Goal: Find specific page/section: Find specific page/section

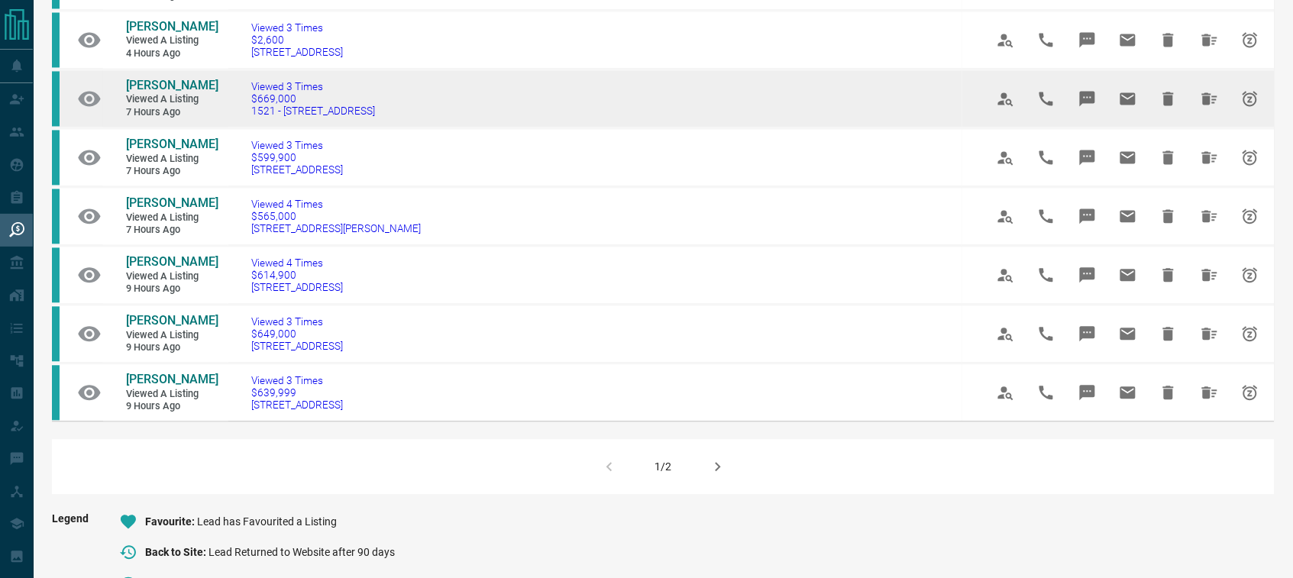
scroll to position [883, 0]
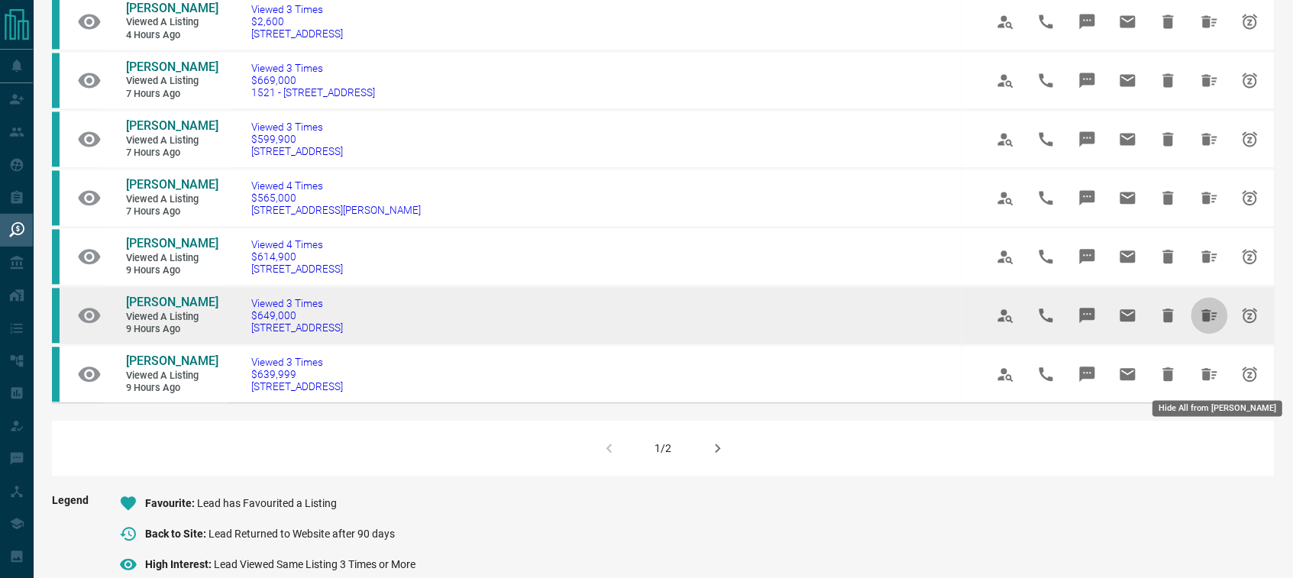
click at [1207, 321] on icon "Hide All from James Huang" at bounding box center [1209, 315] width 15 height 12
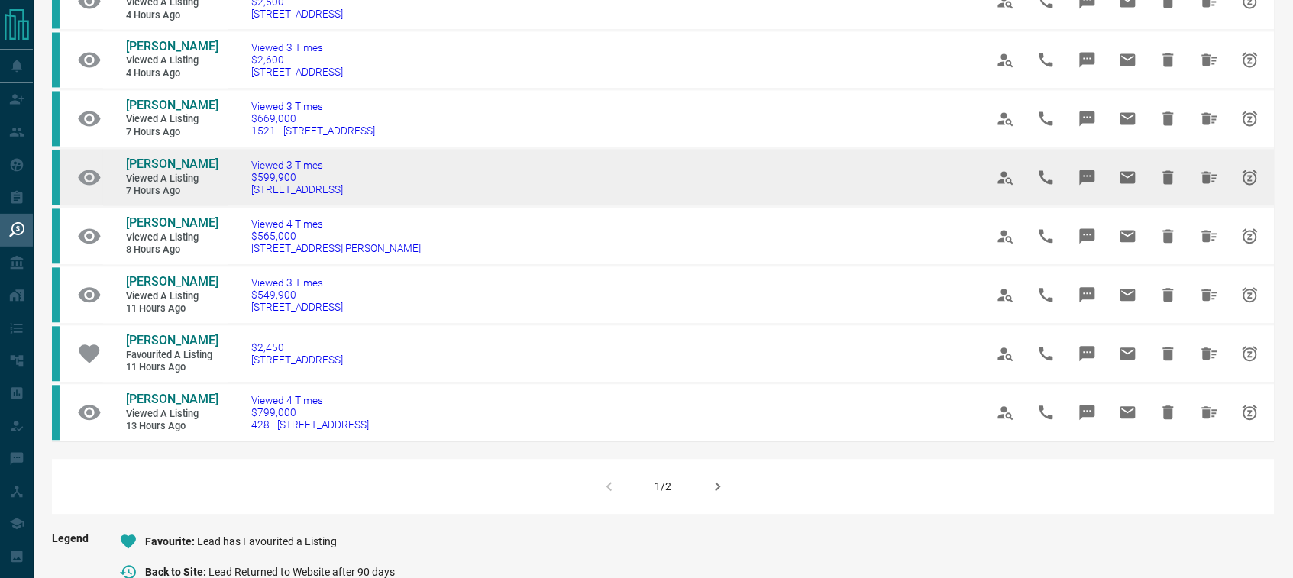
scroll to position [906, 0]
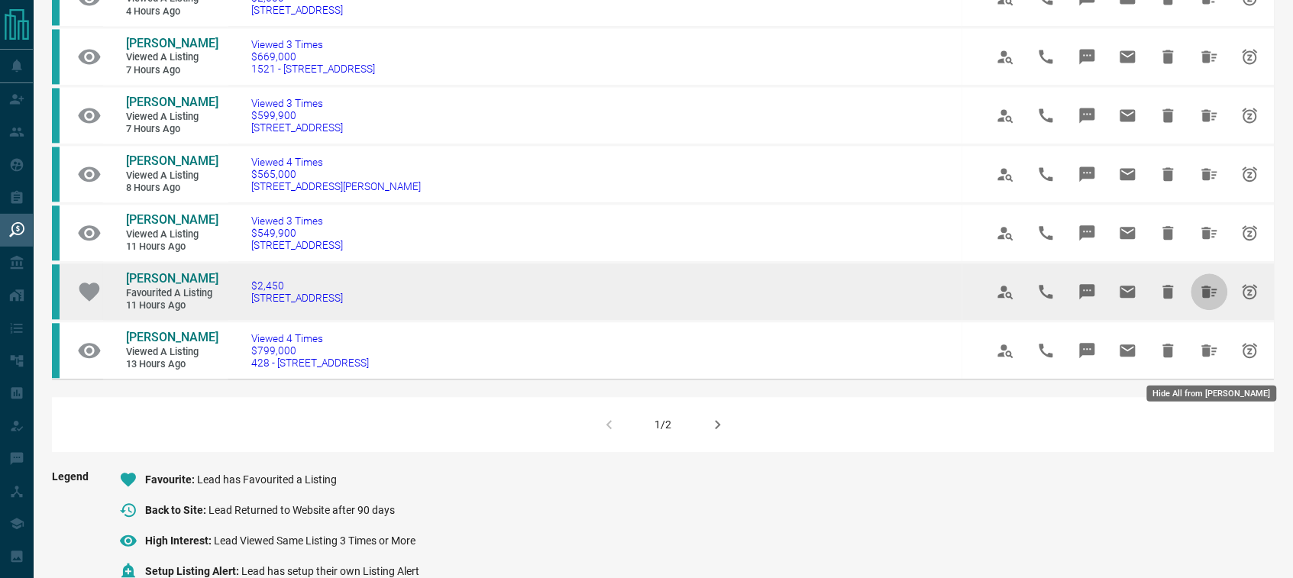
click at [1208, 298] on icon "Hide All from Chetanya Chawla" at bounding box center [1209, 292] width 15 height 12
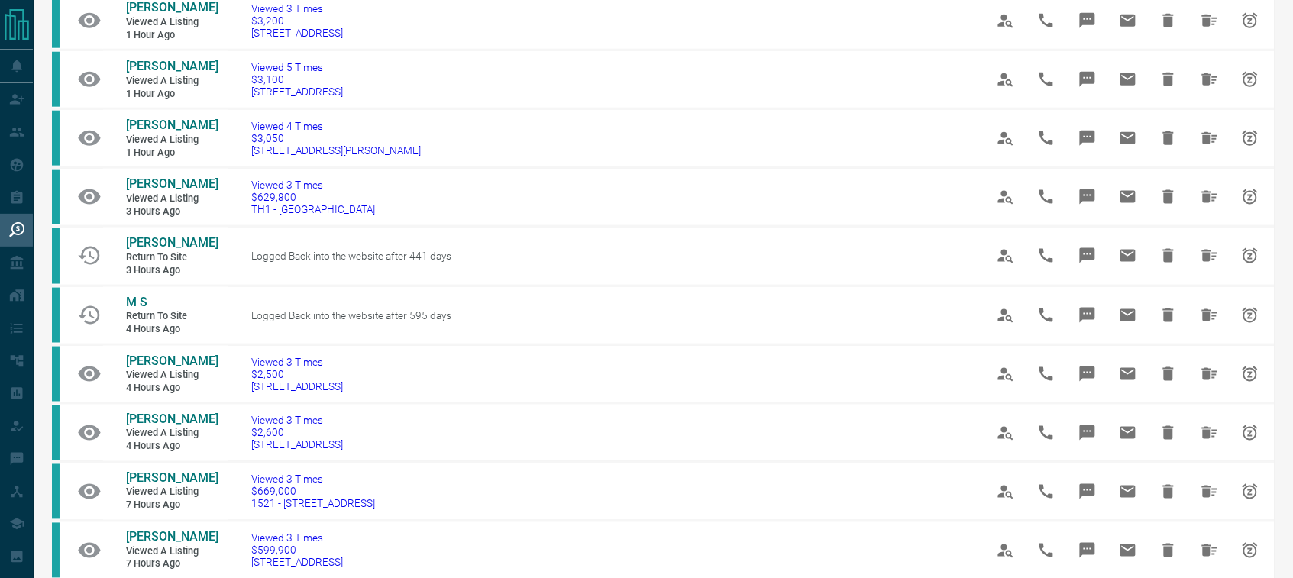
scroll to position [525, 0]
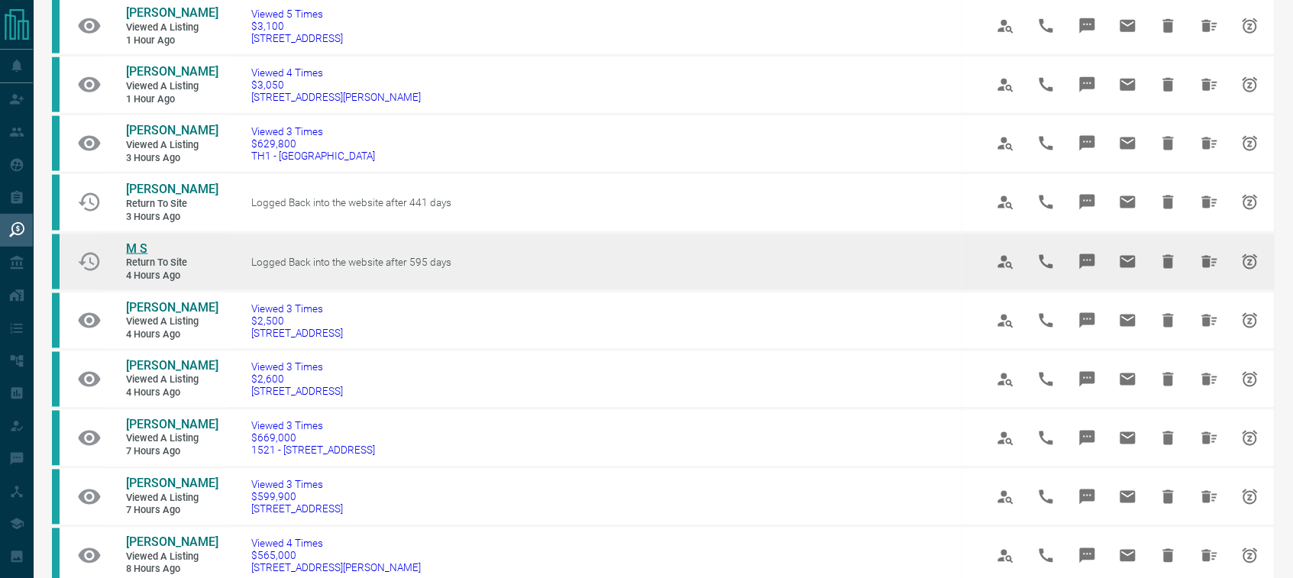
click at [132, 256] on span "M S" at bounding box center [136, 248] width 21 height 15
click at [1205, 271] on icon "Hide All from M S" at bounding box center [1209, 262] width 18 height 18
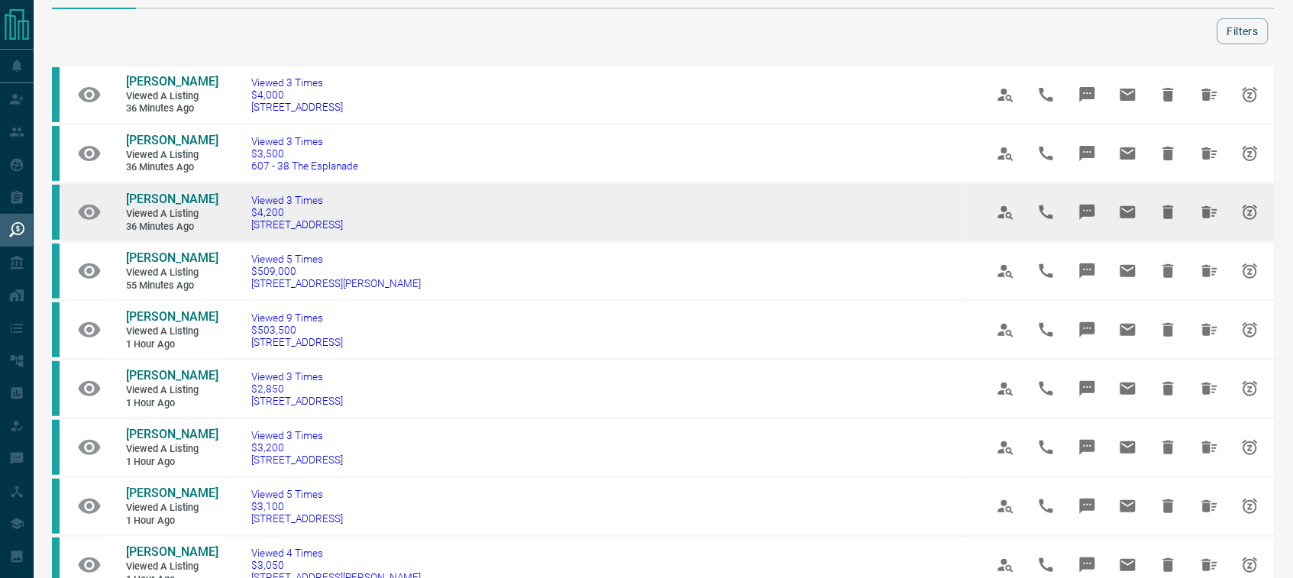
scroll to position [47, 0]
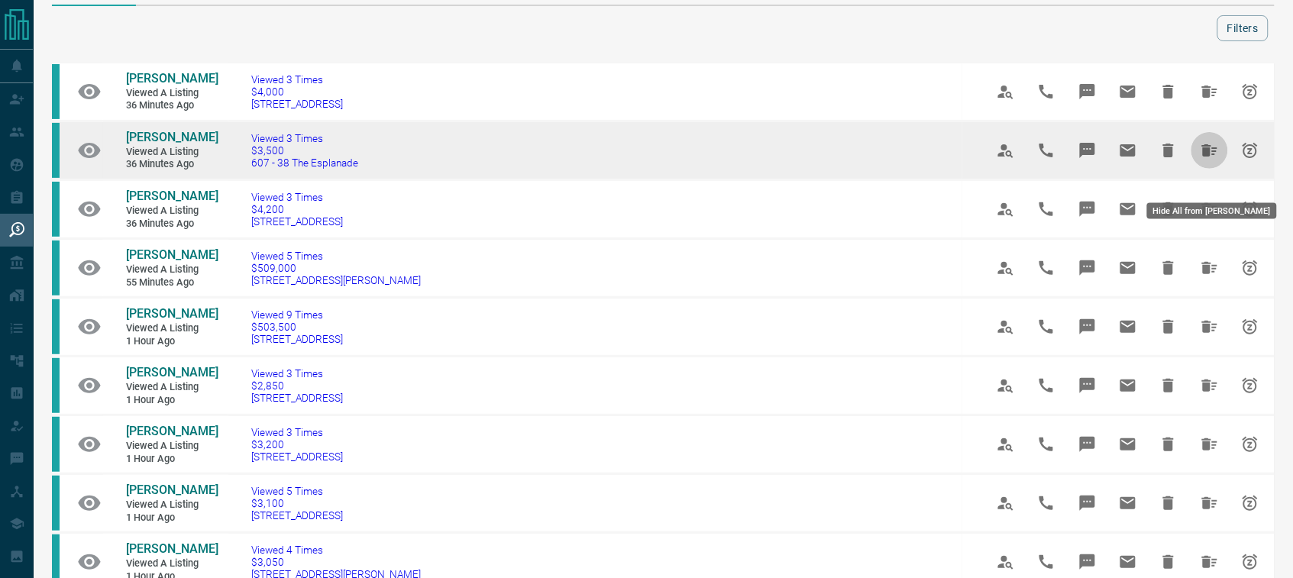
click at [1208, 157] on icon "Hide All from Riya Maheshwari" at bounding box center [1209, 150] width 15 height 12
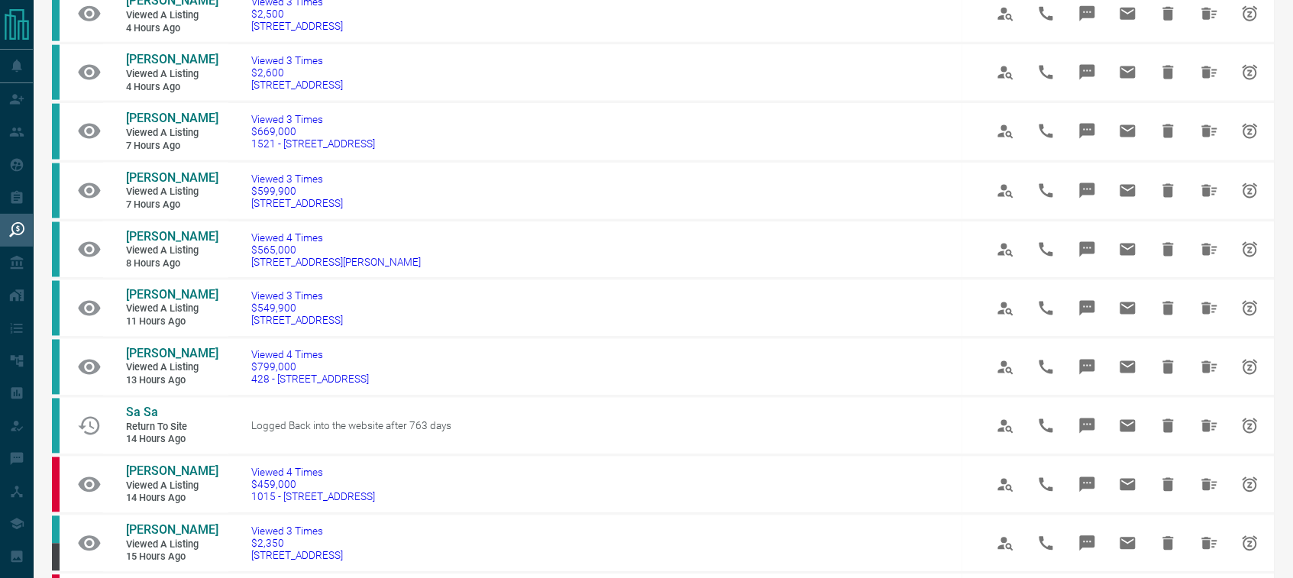
scroll to position [596, 0]
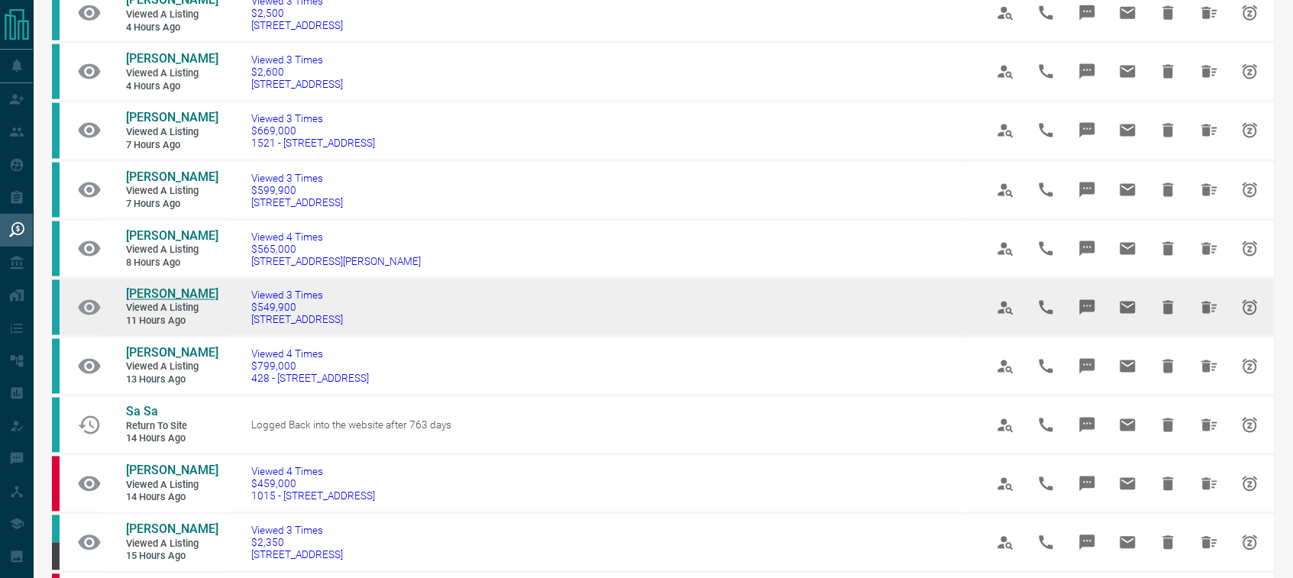
click at [160, 302] on span "[PERSON_NAME]" at bounding box center [172, 294] width 92 height 15
click at [1211, 317] on icon "Hide All from Kata Loi" at bounding box center [1209, 308] width 18 height 18
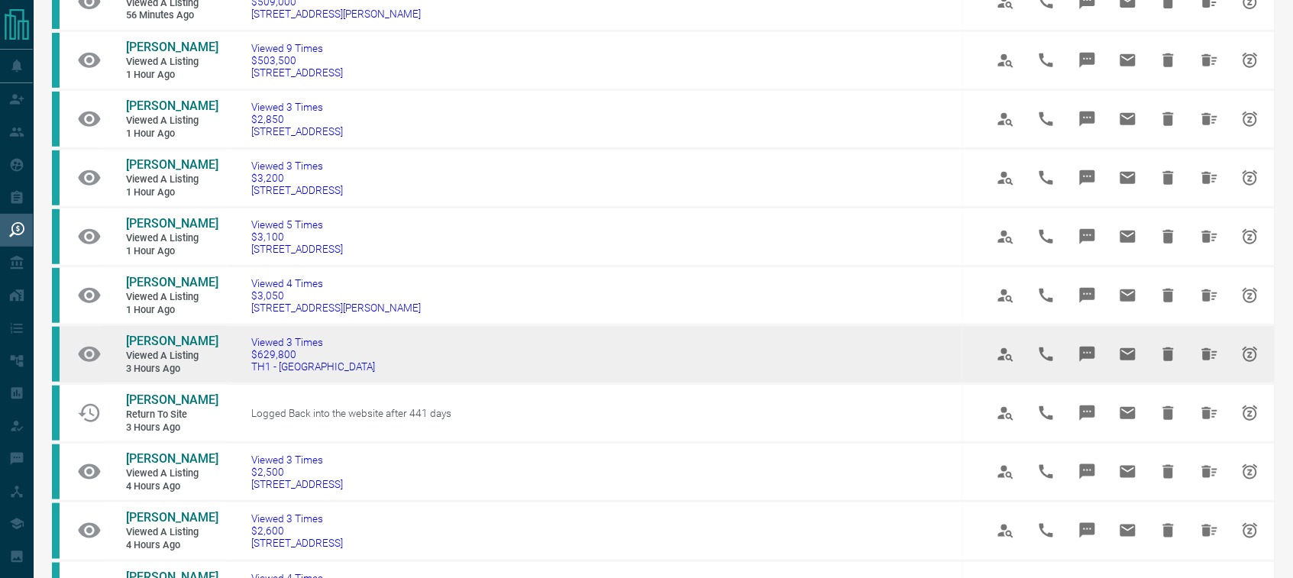
scroll to position [238, 0]
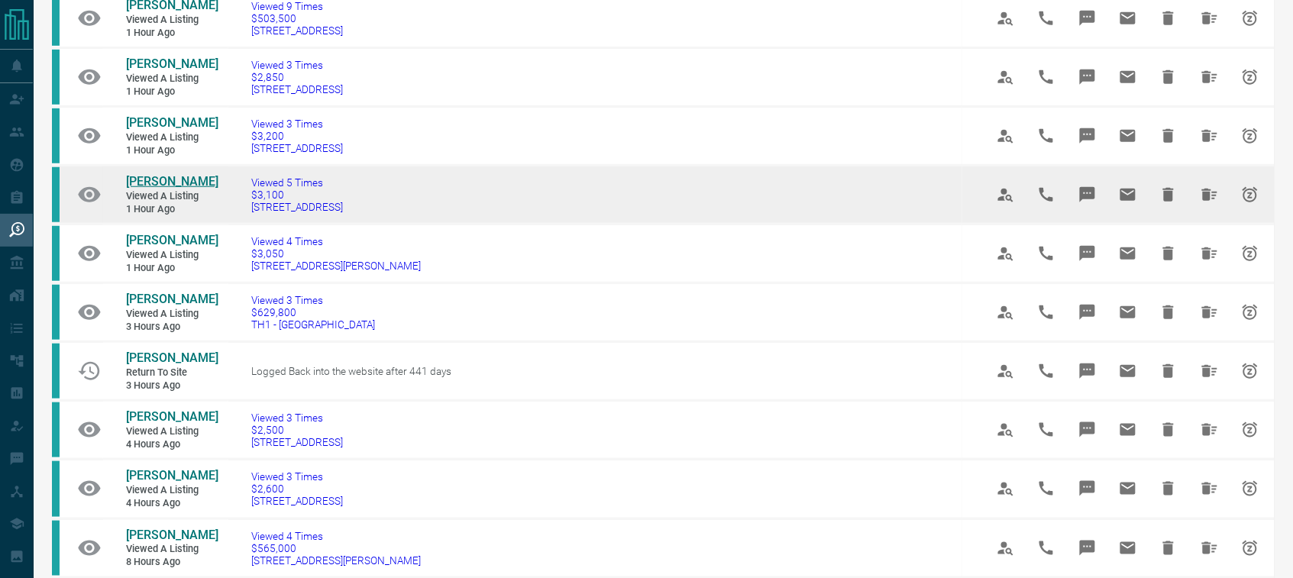
click at [157, 181] on span "[PERSON_NAME]" at bounding box center [172, 181] width 92 height 15
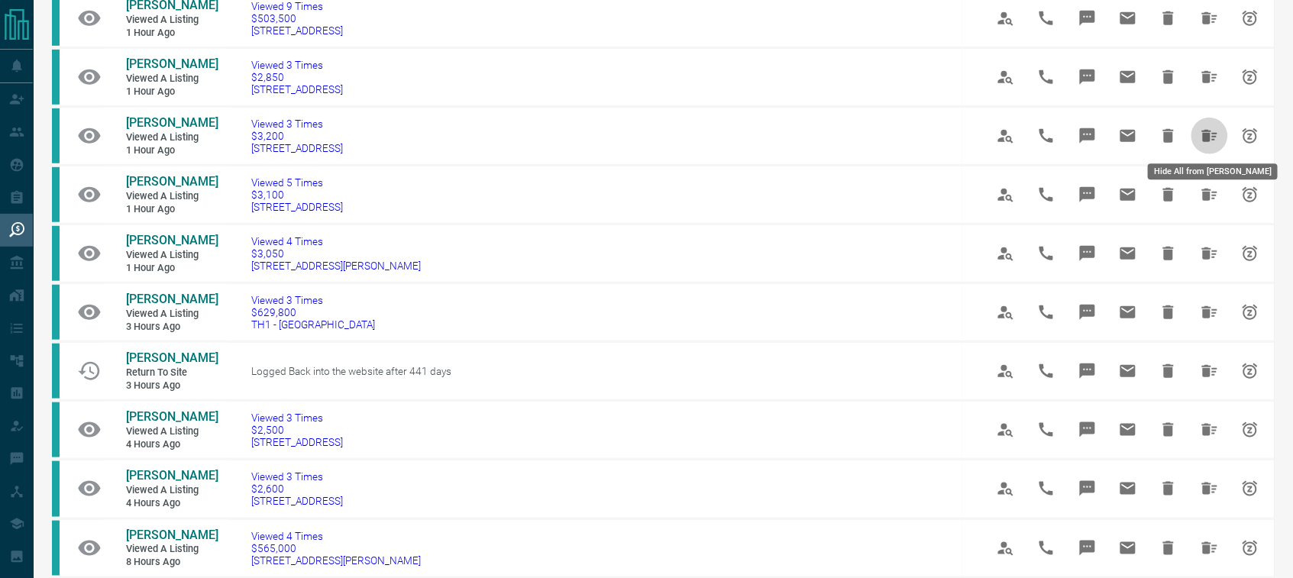
click at [1209, 131] on icon "Hide All from Vincent Vistanio" at bounding box center [1209, 136] width 18 height 18
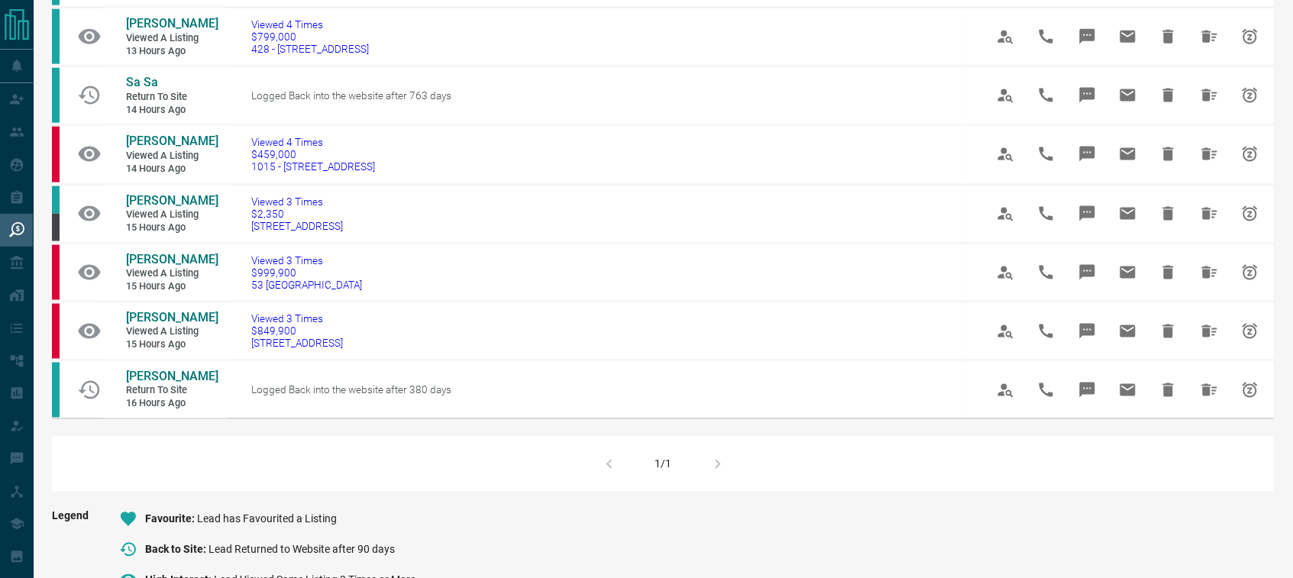
scroll to position [596, 0]
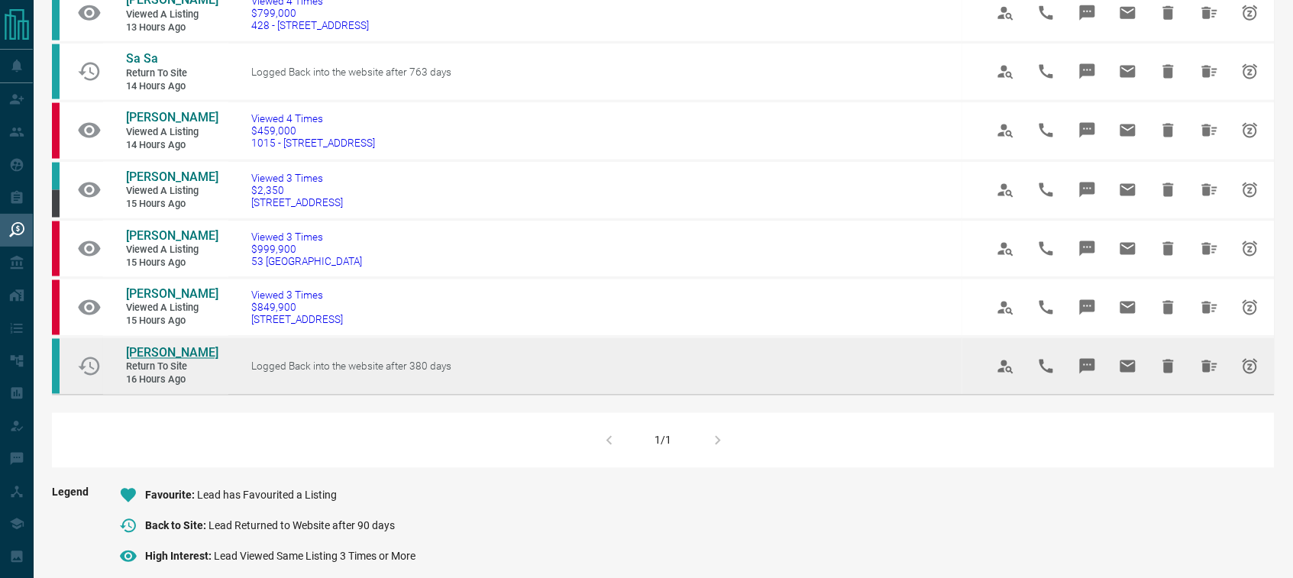
click at [145, 360] on span "[PERSON_NAME]" at bounding box center [172, 353] width 92 height 15
click at [1207, 373] on icon "Hide All from Gianluca Dinatale" at bounding box center [1209, 366] width 15 height 12
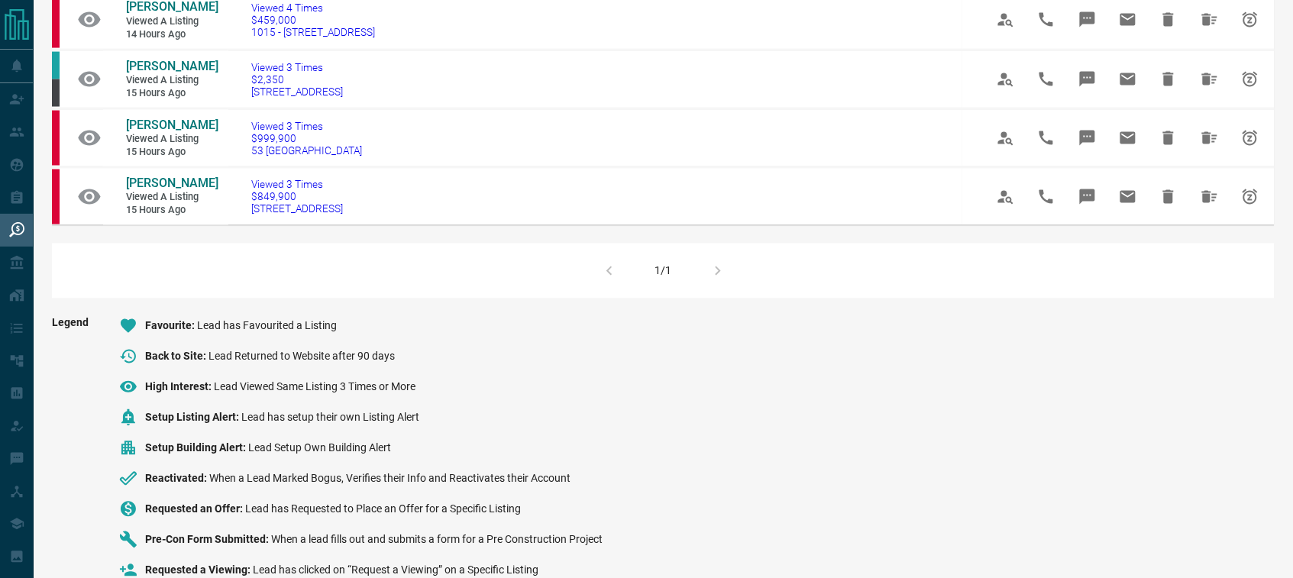
scroll to position [739, 0]
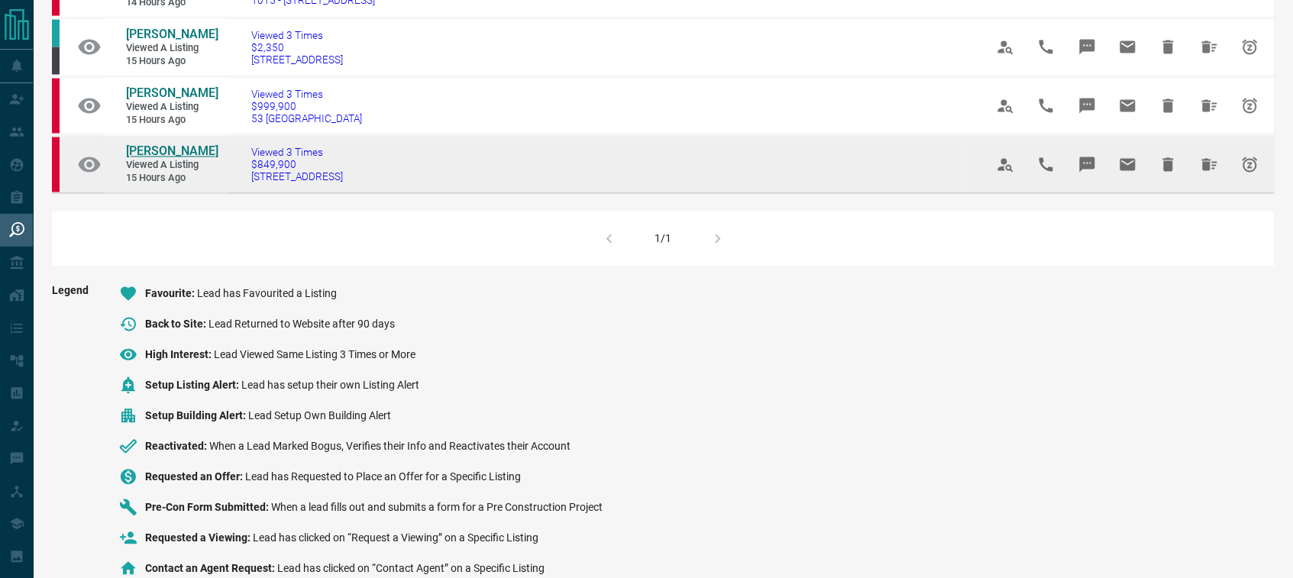
click at [144, 159] on span "[PERSON_NAME]" at bounding box center [172, 151] width 92 height 15
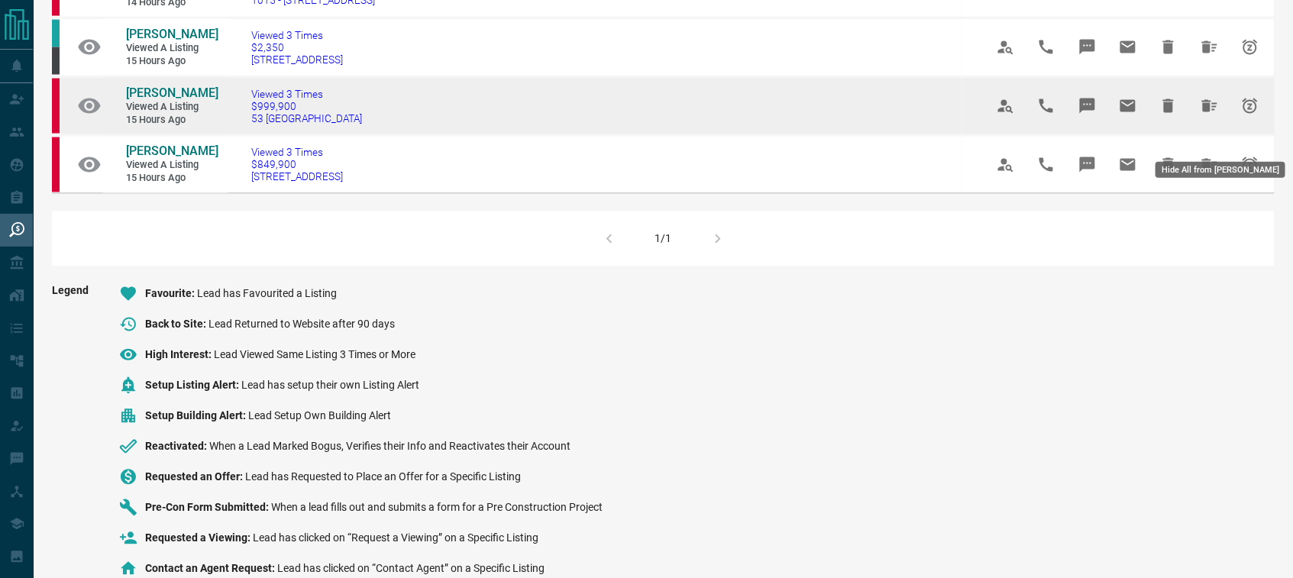
click at [1207, 112] on icon "Hide All from Julia Mather" at bounding box center [1209, 106] width 15 height 12
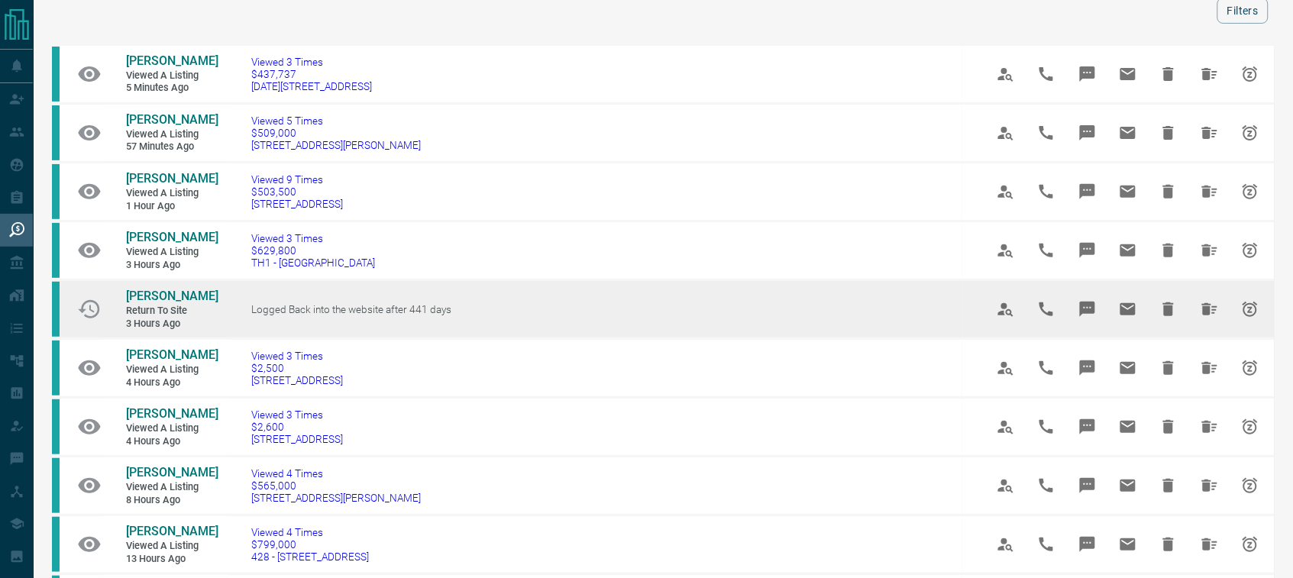
scroll to position [95, 0]
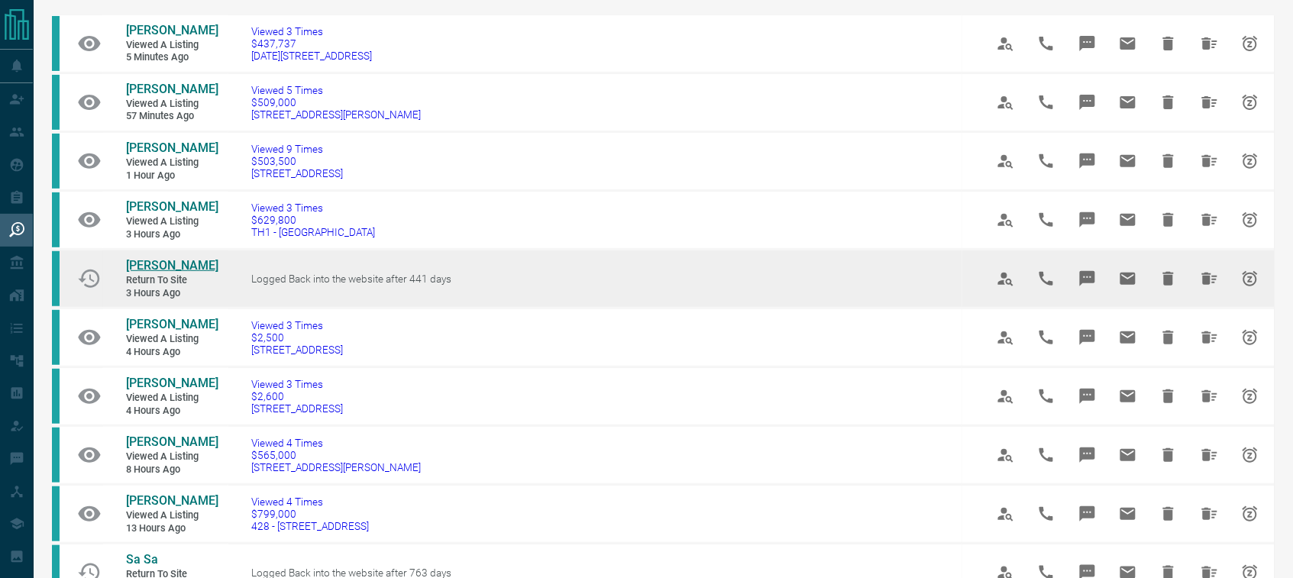
click at [150, 273] on span "[PERSON_NAME]" at bounding box center [172, 265] width 92 height 15
click at [1212, 281] on icon "Hide All from Haley Lee-Thomas" at bounding box center [1209, 279] width 18 height 18
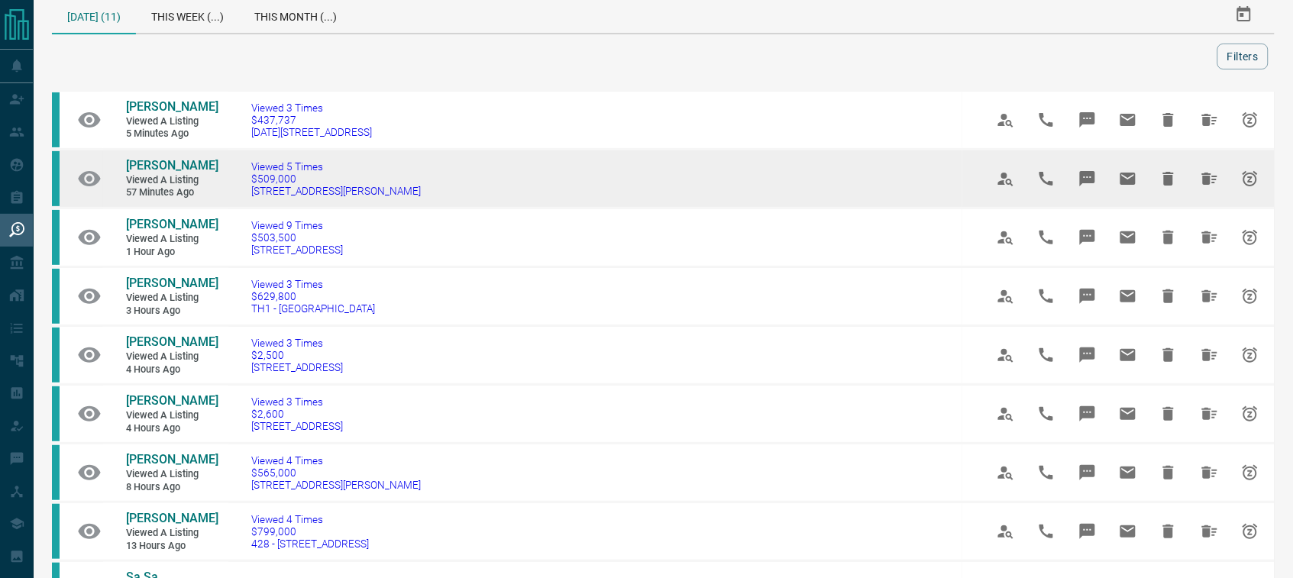
scroll to position [24, 0]
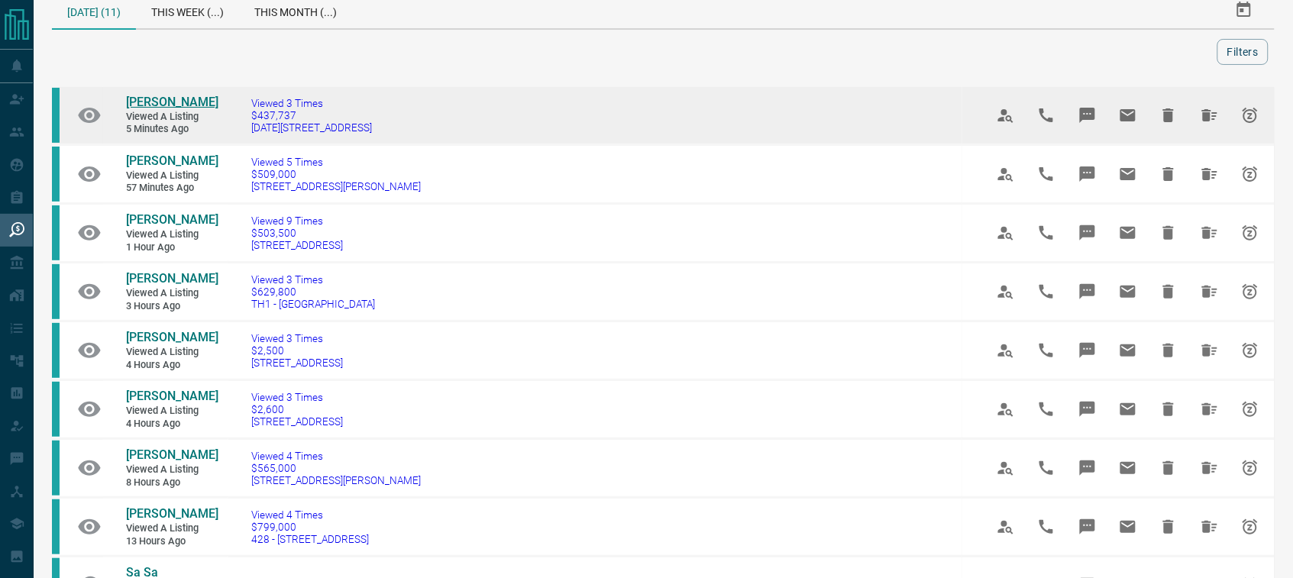
click at [181, 105] on span "[PERSON_NAME]" at bounding box center [172, 102] width 92 height 15
click at [1209, 115] on icon "Hide All from Wendy Avila" at bounding box center [1209, 115] width 15 height 12
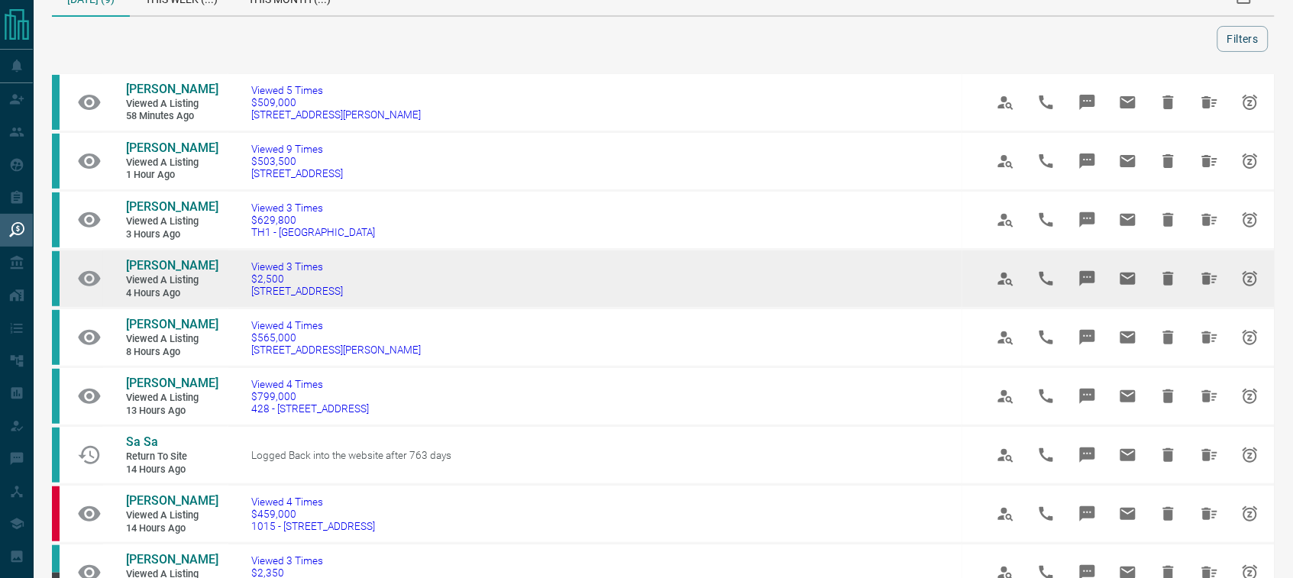
scroll to position [71, 0]
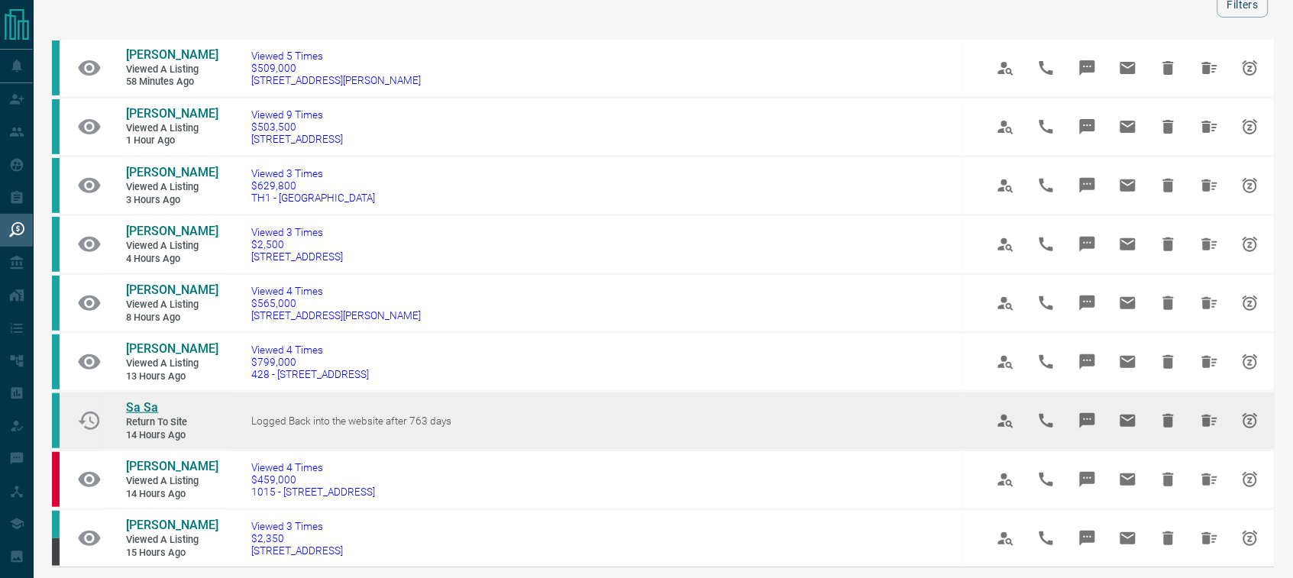
click at [138, 405] on span "Sa Sa" at bounding box center [142, 407] width 32 height 15
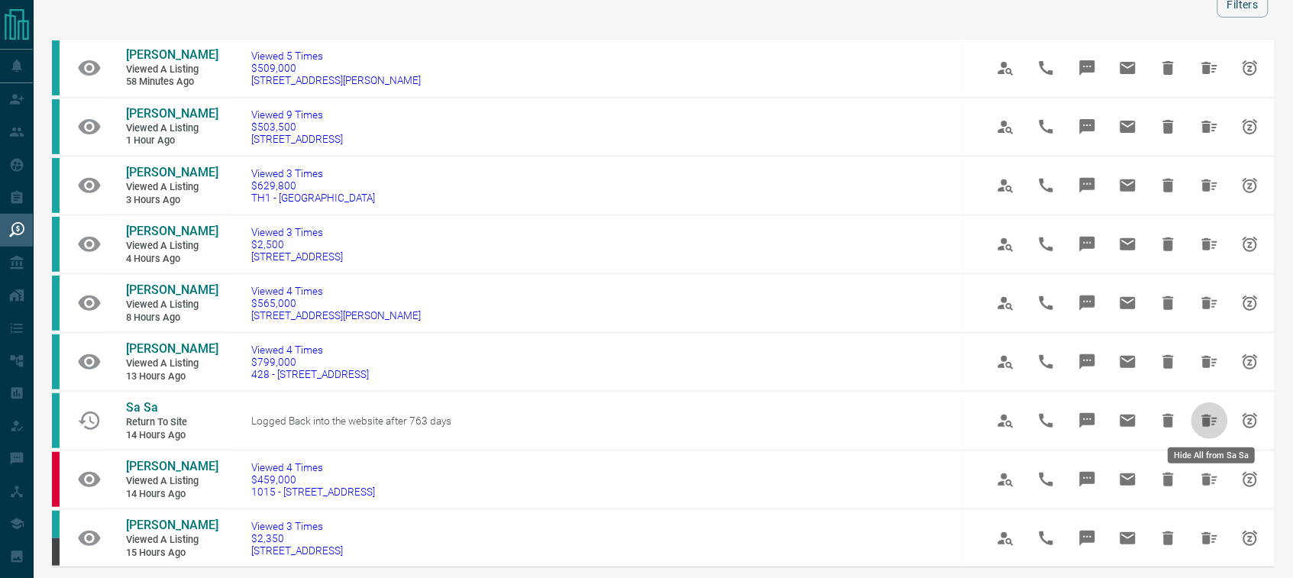
click at [1197, 416] on button "Hide All from Sa Sa" at bounding box center [1209, 420] width 37 height 37
